Goal: Task Accomplishment & Management: Complete application form

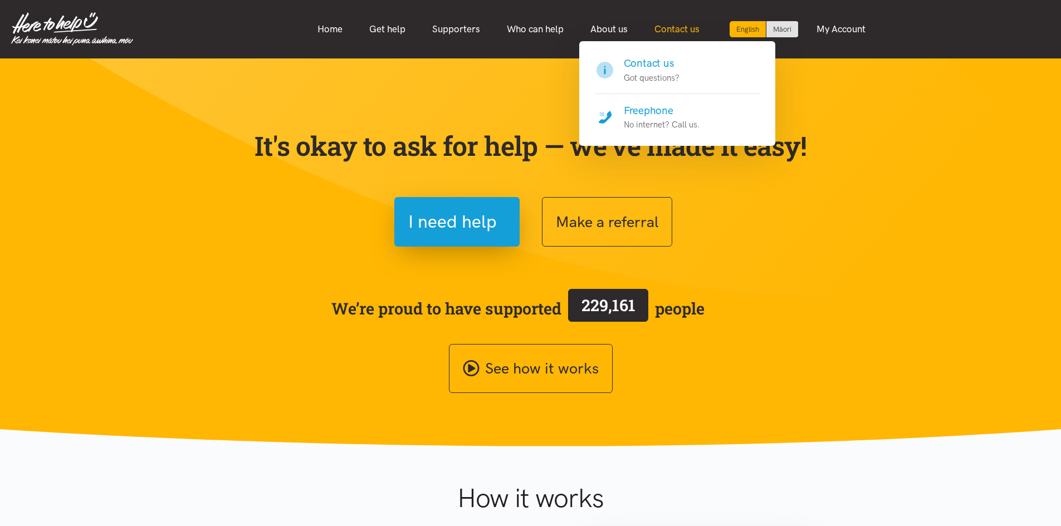
click at [674, 34] on link "Contact us" at bounding box center [677, 29] width 72 height 24
click at [661, 68] on h4 "Contact us" at bounding box center [652, 64] width 56 height 16
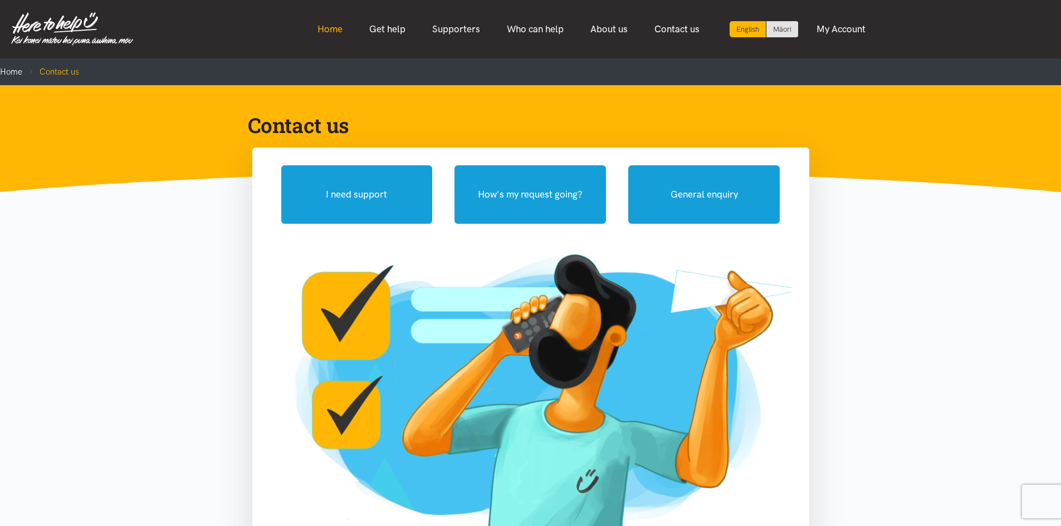
click at [336, 27] on link "Home" at bounding box center [330, 29] width 52 height 24
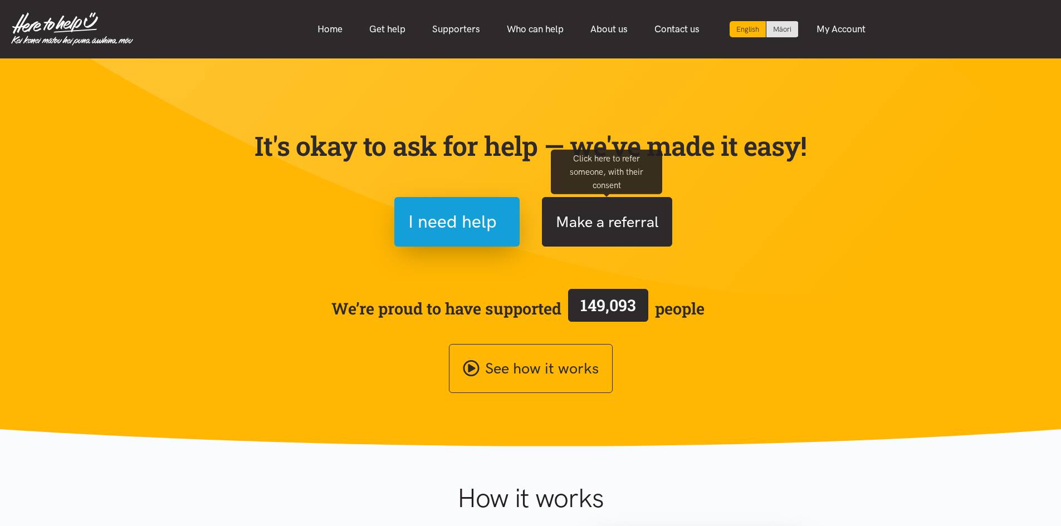
click at [607, 232] on button "Make a referral" at bounding box center [607, 222] width 130 height 50
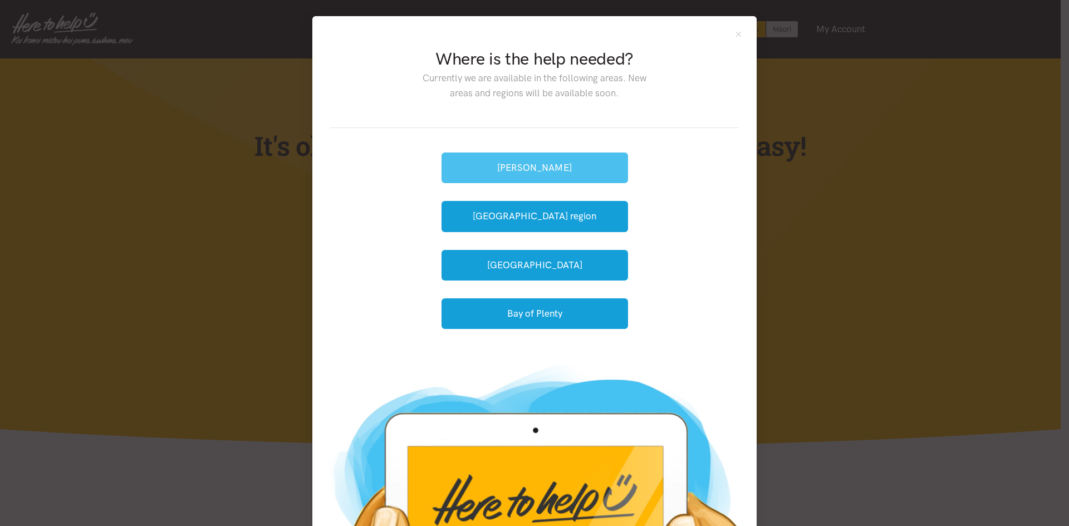
click at [555, 172] on button "[PERSON_NAME]" at bounding box center [535, 168] width 187 height 31
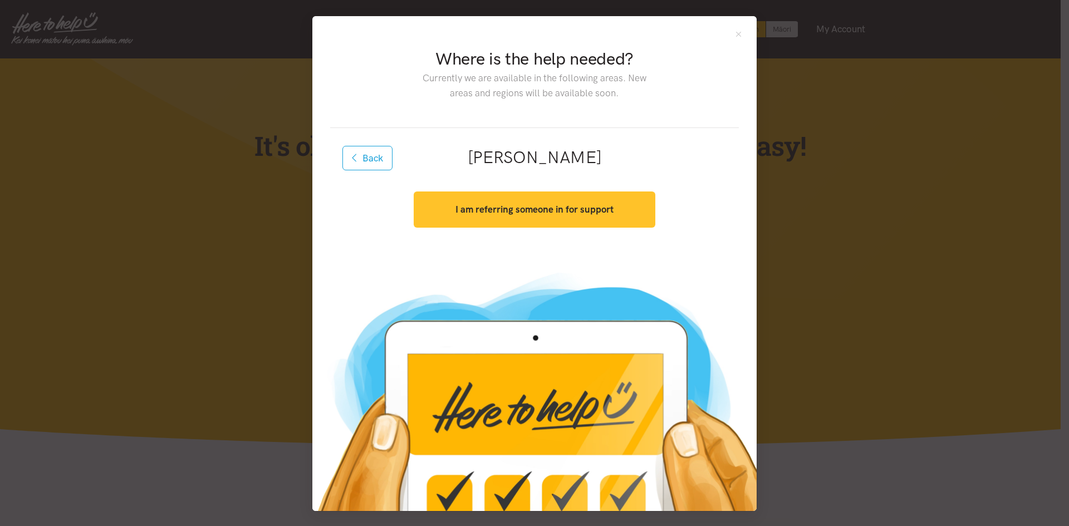
click at [540, 221] on button "I am referring someone in for support" at bounding box center [534, 210] width 241 height 36
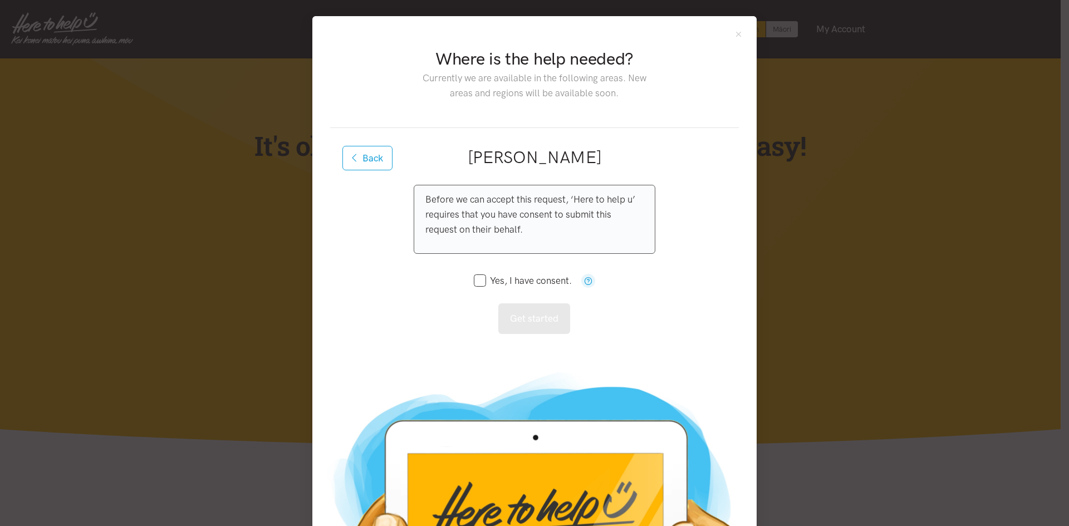
click at [501, 280] on input "Yes, I have consent." at bounding box center [523, 280] width 98 height 9
checkbox input "true"
click at [521, 318] on button "Get started" at bounding box center [534, 318] width 72 height 31
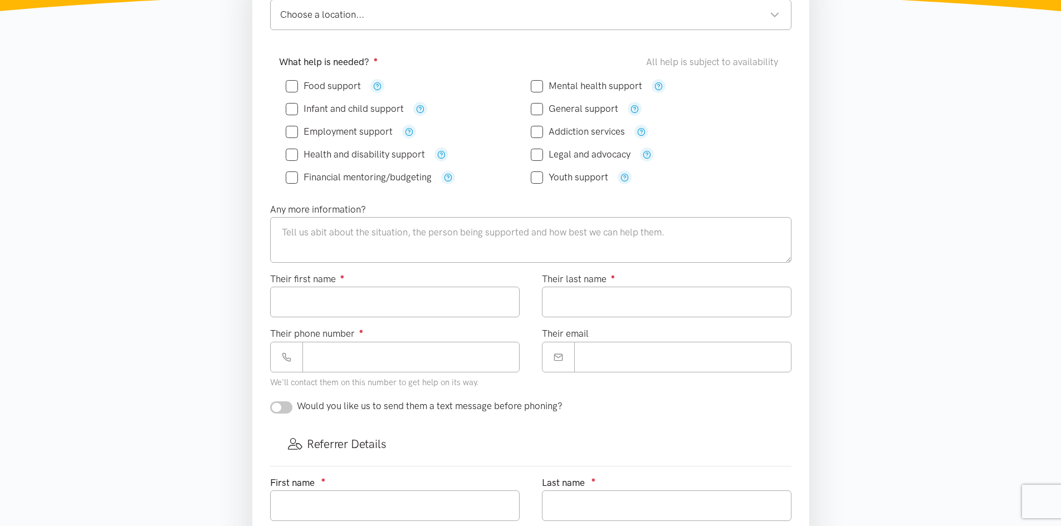
scroll to position [445, 0]
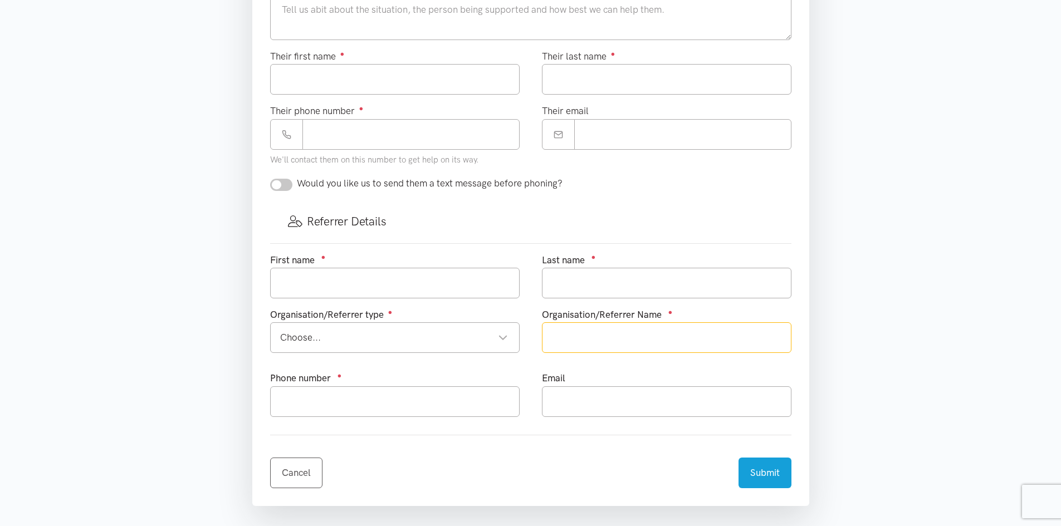
click at [650, 343] on input "text" at bounding box center [666, 337] width 249 height 31
